Goal: Navigation & Orientation: Find specific page/section

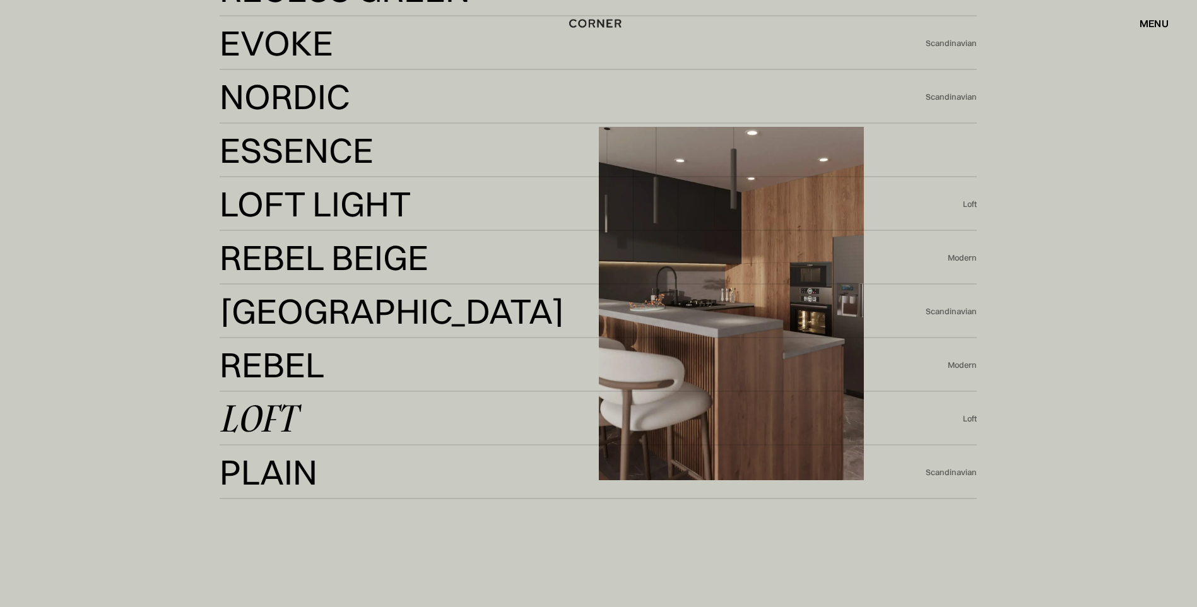
scroll to position [3280, 0]
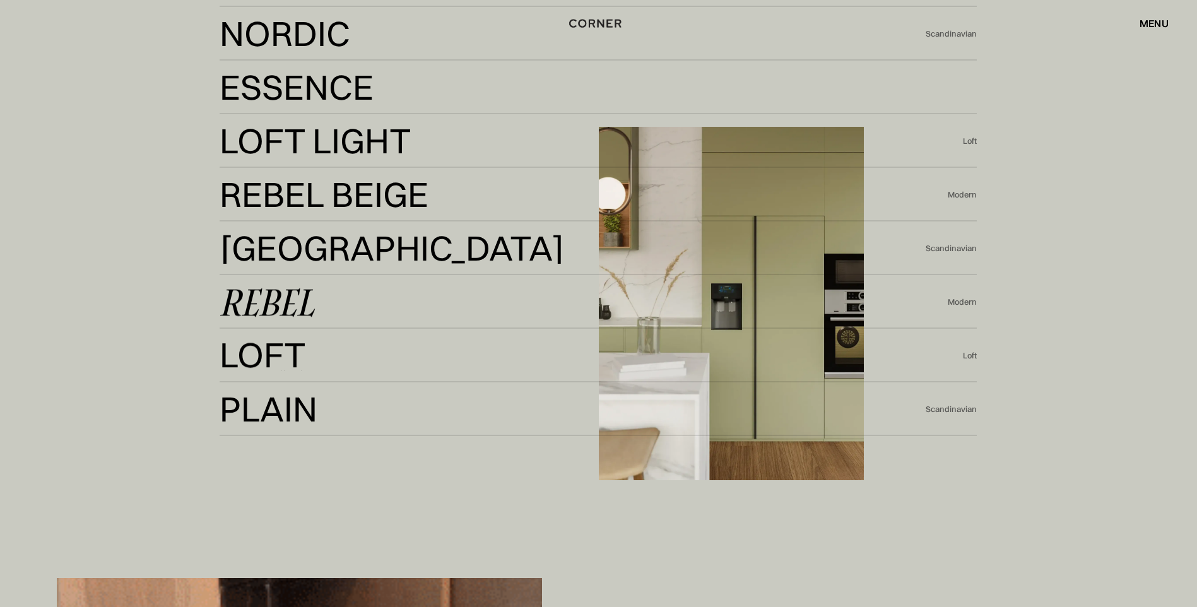
click at [267, 302] on div "Rebel" at bounding box center [267, 302] width 95 height 30
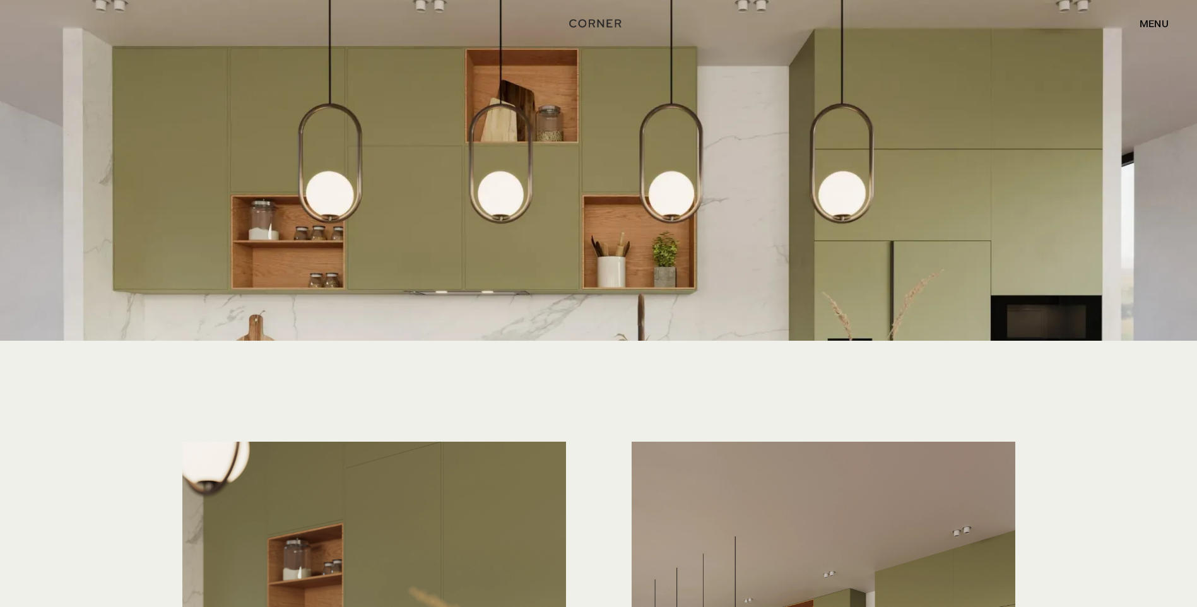
scroll to position [3596, 0]
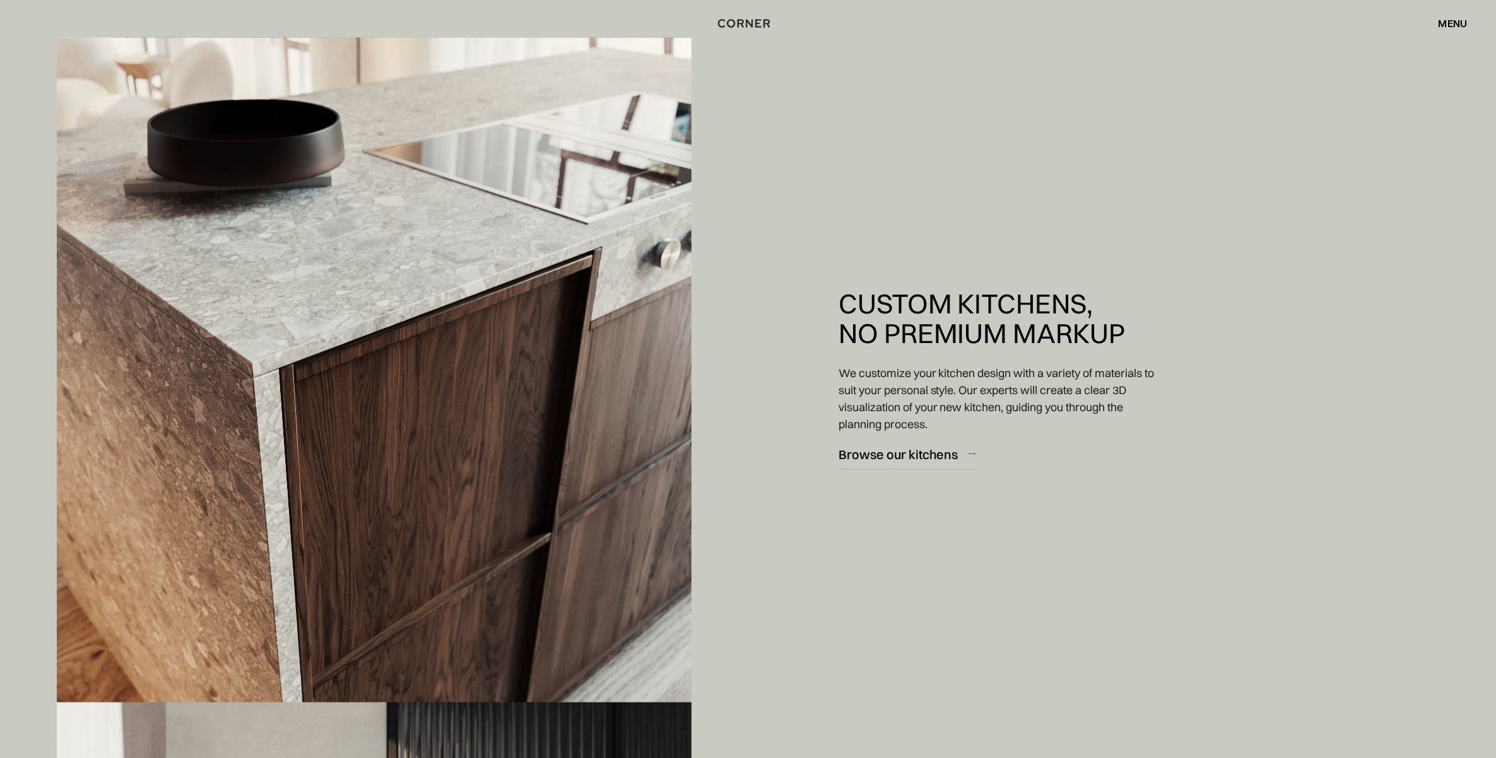
scroll to position [1924, 0]
